Goal: Task Accomplishment & Management: Use online tool/utility

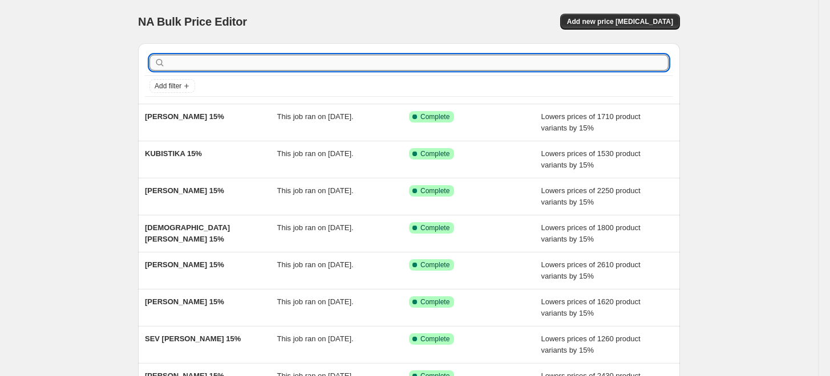
click at [337, 60] on input "text" at bounding box center [418, 63] width 501 height 16
paste input "ORARA STUDIO"
type input "ORARA STUDIO"
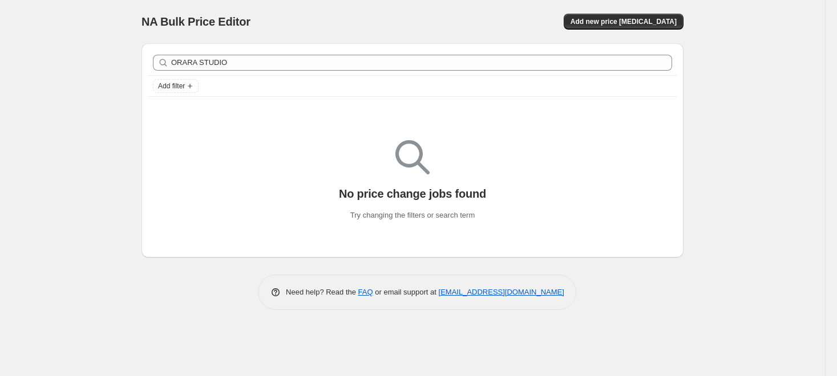
click at [383, 72] on div "ORARA STUDIO Clear" at bounding box center [412, 62] width 528 height 25
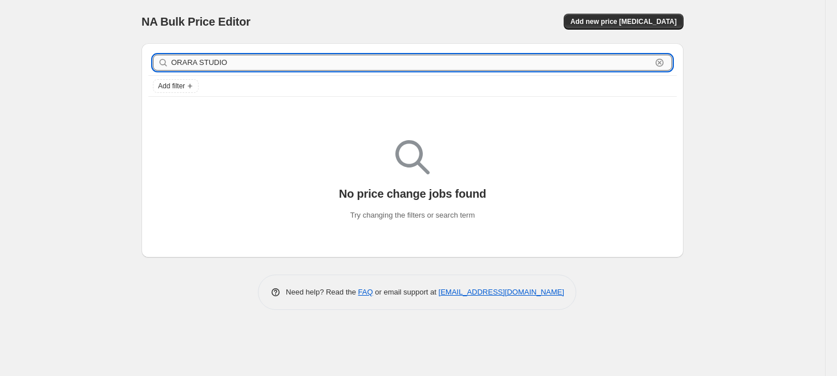
click at [384, 68] on input "ORARA STUDIO" at bounding box center [411, 63] width 480 height 16
click at [651, 29] on button "Add new price [MEDICAL_DATA]" at bounding box center [623, 22] width 120 height 16
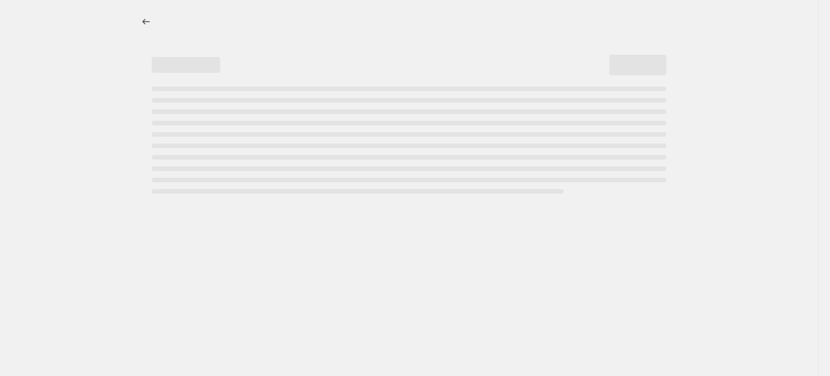
select select "percentage"
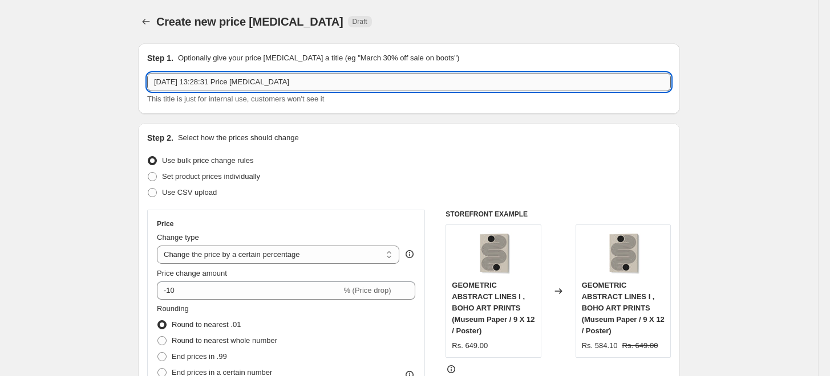
click at [400, 77] on input "[DATE] 13:28:31 Price [MEDICAL_DATA]" at bounding box center [408, 82] width 523 height 18
paste input "ORARA STUDIO"
type input "ORARA STUDIO 15%"
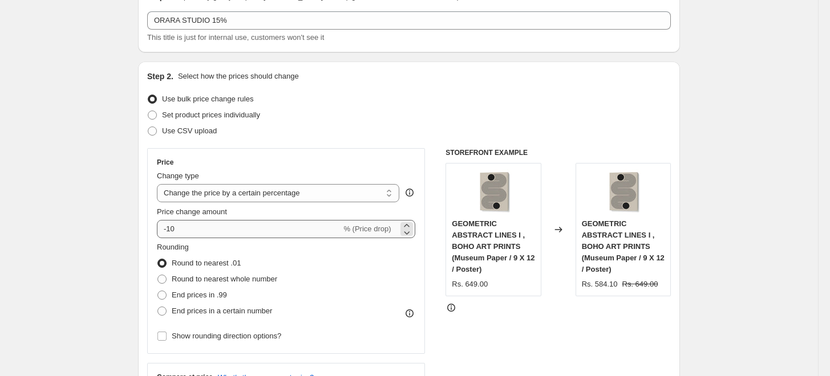
scroll to position [63, 0]
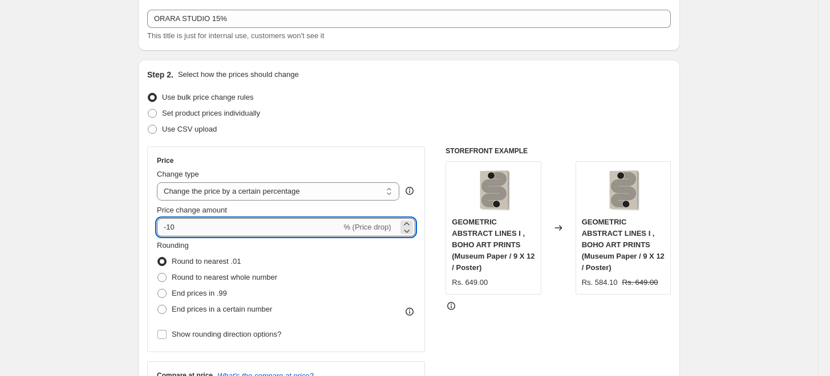
click at [205, 222] on input "-10" at bounding box center [249, 227] width 184 height 18
type input "-15"
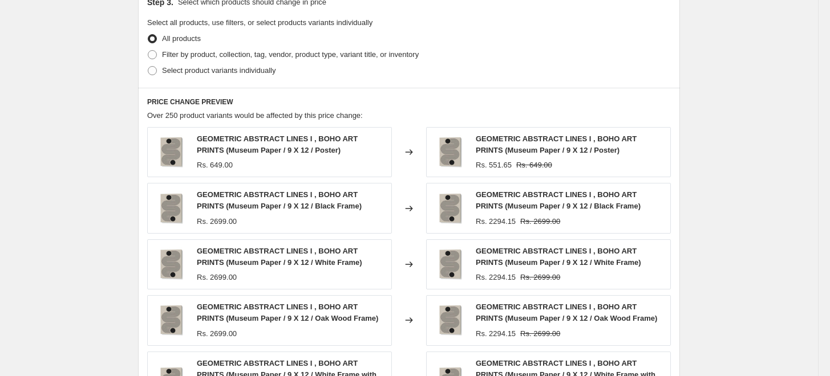
scroll to position [443, 0]
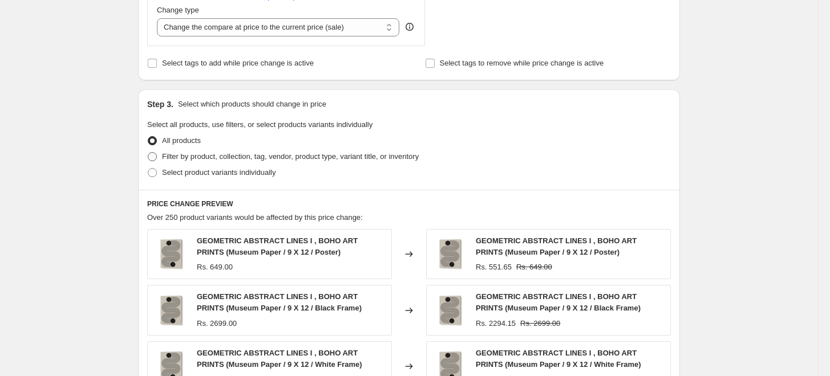
click at [197, 154] on span "Filter by product, collection, tag, vendor, product type, variant title, or inv…" at bounding box center [290, 156] width 257 height 9
click at [148, 153] on input "Filter by product, collection, tag, vendor, product type, variant title, or inv…" at bounding box center [148, 152] width 1 height 1
radio input "true"
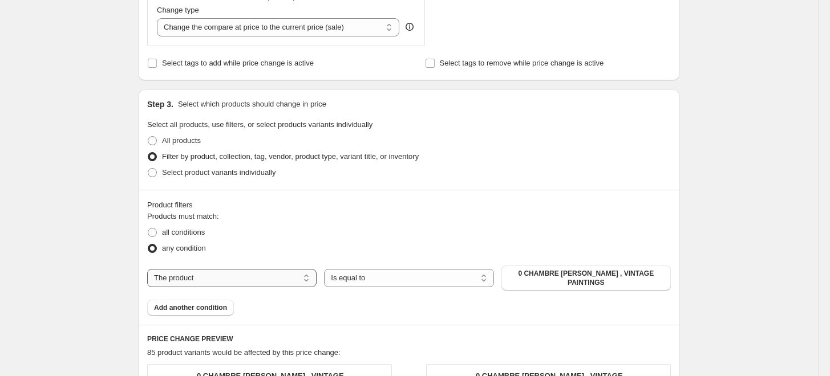
drag, startPoint x: 251, startPoint y: 269, endPoint x: 251, endPoint y: 277, distance: 8.0
click at [251, 269] on select "The product The product's collection The product's tag The product's vendor The…" at bounding box center [231, 278] width 169 height 18
select select "collection"
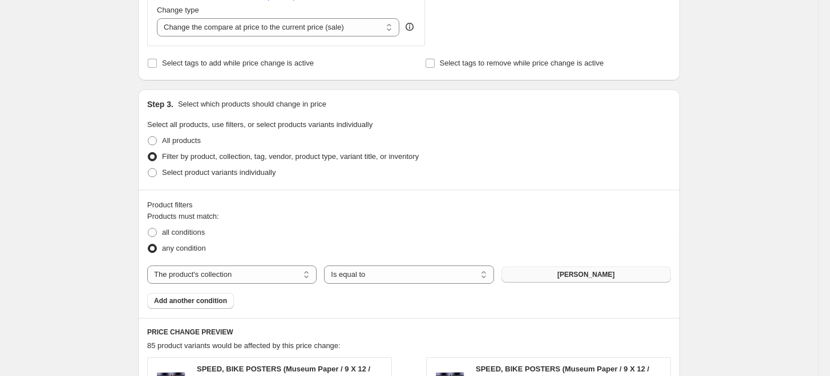
click at [590, 273] on span "[PERSON_NAME]" at bounding box center [586, 274] width 58 height 9
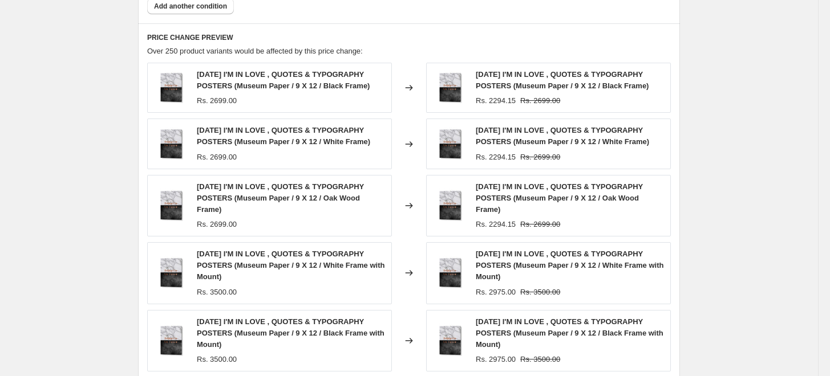
scroll to position [932, 0]
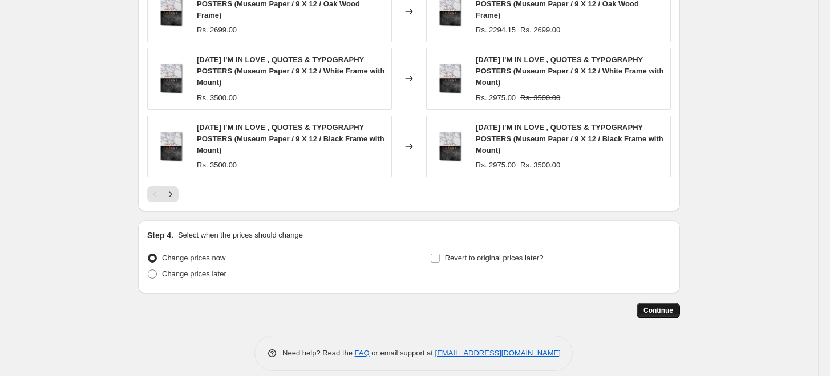
click at [668, 306] on span "Continue" at bounding box center [658, 310] width 30 height 9
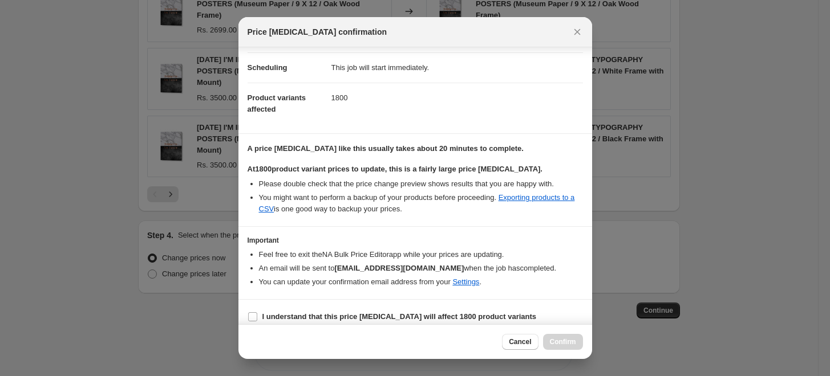
scroll to position [95, 0]
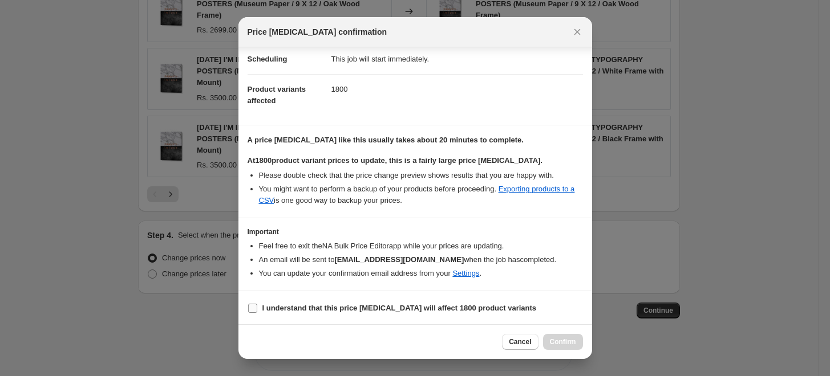
click at [396, 309] on b "I understand that this price [MEDICAL_DATA] will affect 1800 product variants" at bounding box center [399, 308] width 274 height 9
click at [257, 309] on input "I understand that this price [MEDICAL_DATA] will affect 1800 product variants" at bounding box center [252, 308] width 9 height 9
checkbox input "true"
click at [559, 341] on span "Confirm" at bounding box center [563, 342] width 26 height 9
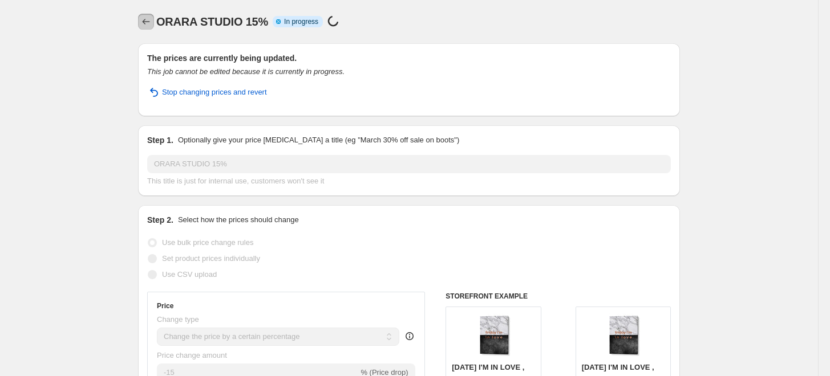
click at [147, 26] on icon "Price change jobs" at bounding box center [145, 21] width 11 height 11
